Goal: Book appointment/travel/reservation

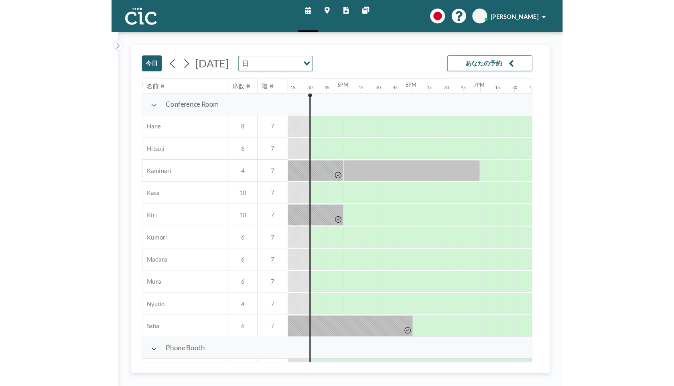
scroll to position [0, 1043]
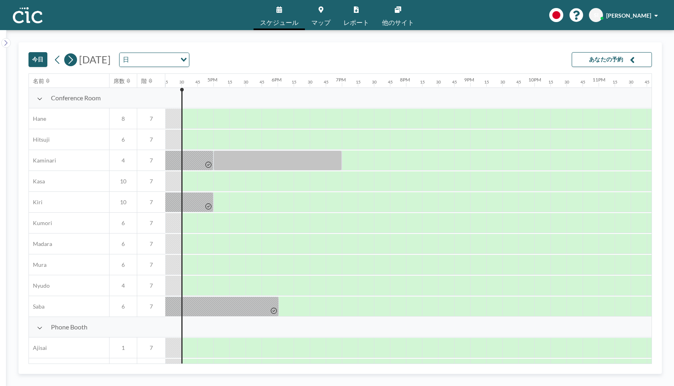
click at [68, 61] on icon at bounding box center [71, 60] width 8 height 12
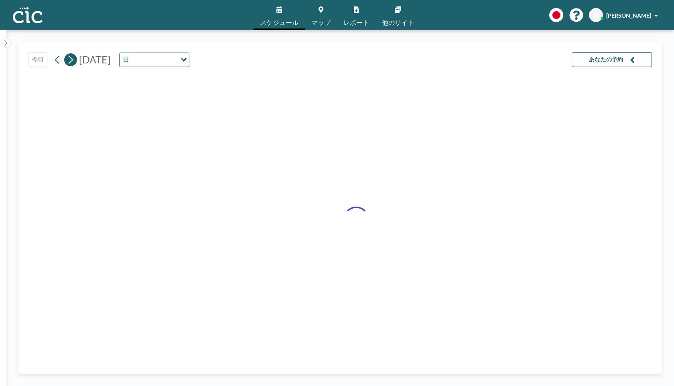
click at [68, 61] on icon at bounding box center [71, 60] width 8 height 12
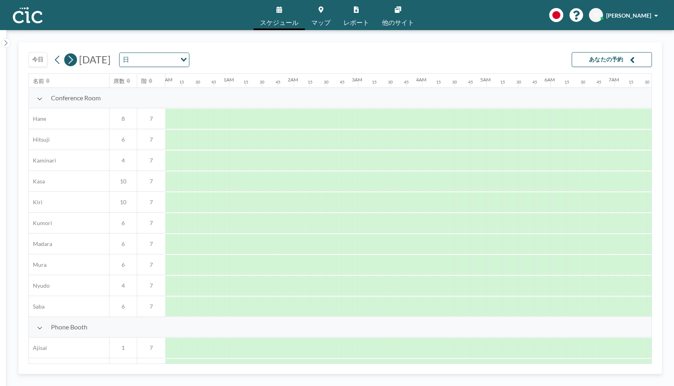
click at [68, 61] on icon at bounding box center [71, 60] width 8 height 12
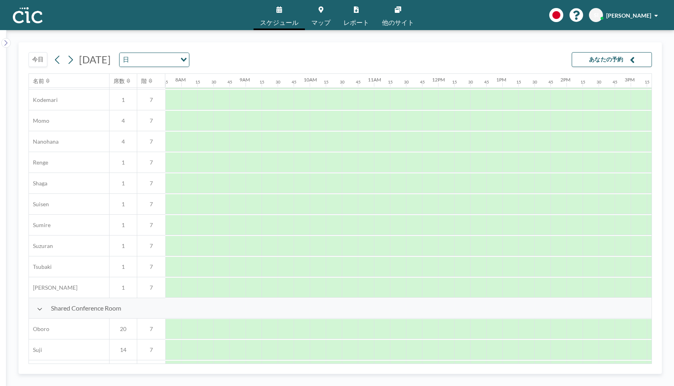
scroll to position [475, 497]
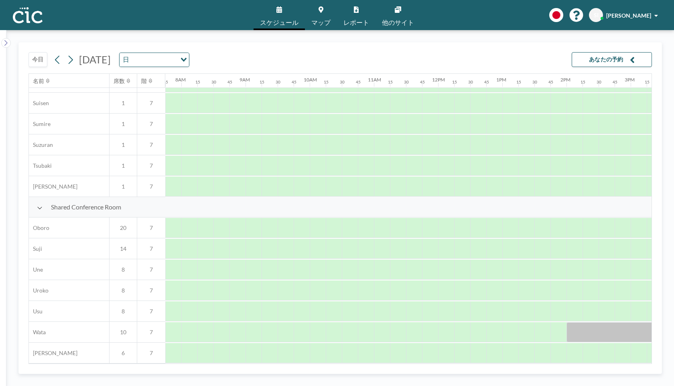
click at [122, 227] on span "20" at bounding box center [123, 227] width 27 height 7
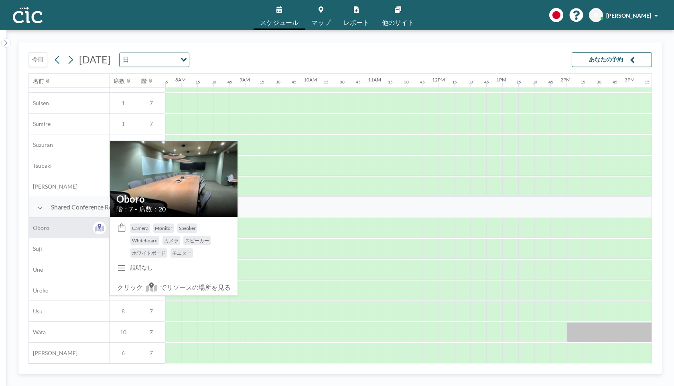
click at [84, 227] on div "Oboro" at bounding box center [69, 227] width 80 height 20
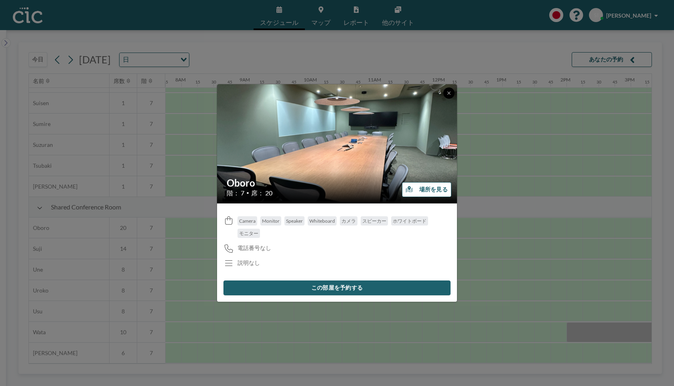
click at [424, 93] on icon at bounding box center [448, 92] width 3 height 3
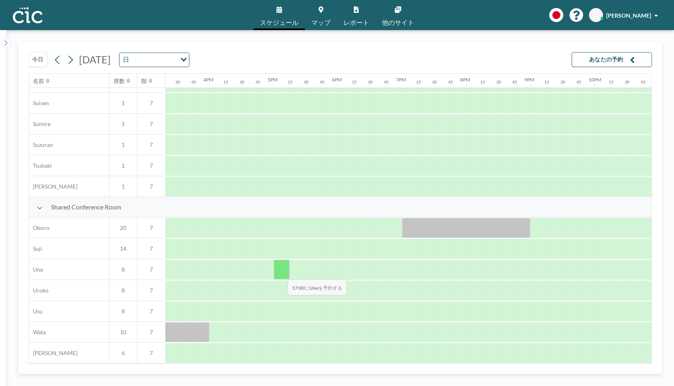
scroll to position [475, 1001]
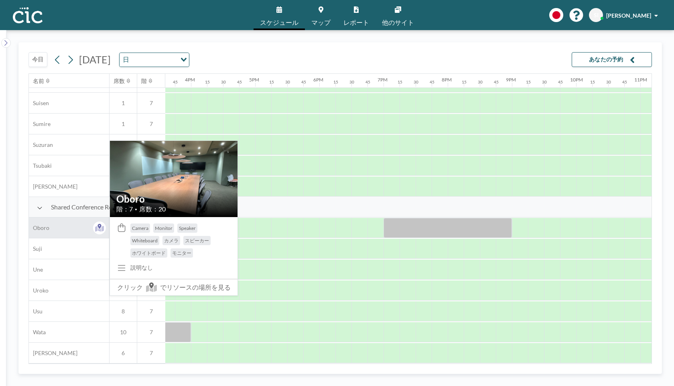
click at [59, 230] on div "Oboro" at bounding box center [69, 227] width 80 height 20
